Goal: Transaction & Acquisition: Download file/media

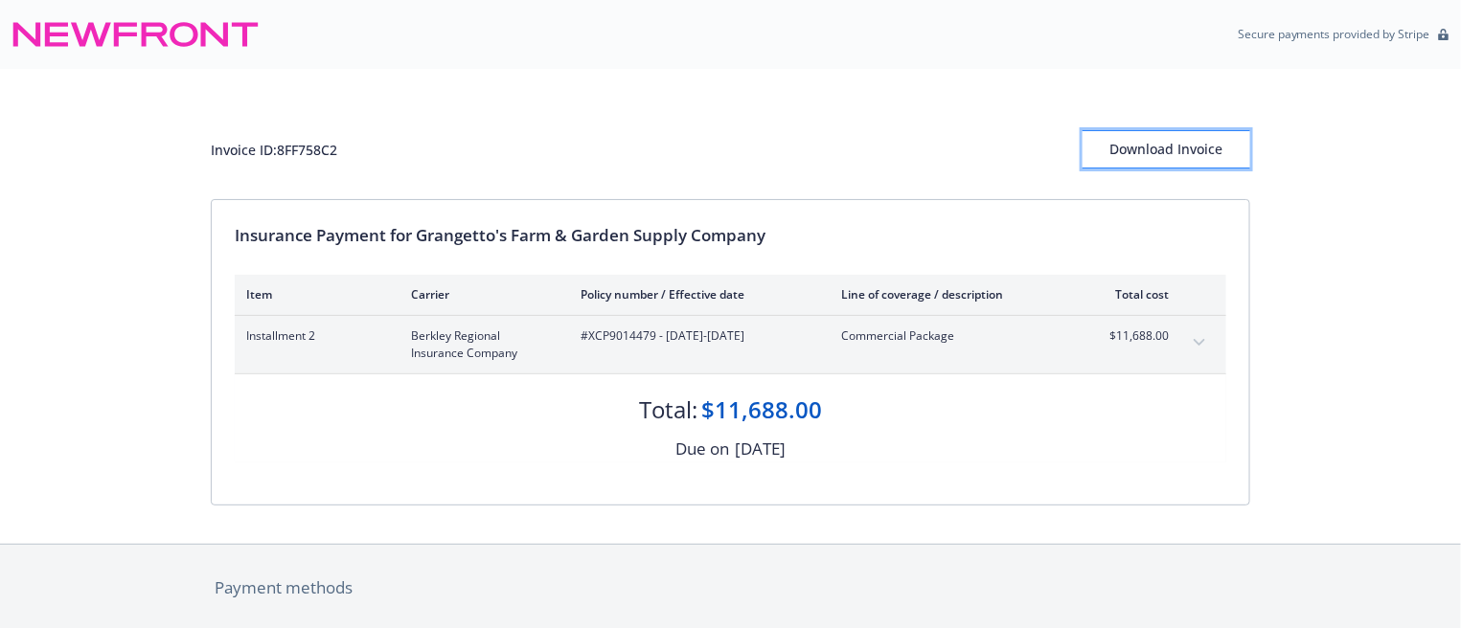
click at [1168, 150] on div "Download Invoice" at bounding box center [1166, 149] width 168 height 36
click at [1166, 154] on div "Download Invoice" at bounding box center [1166, 149] width 168 height 36
